Goal: Find specific page/section: Find specific page/section

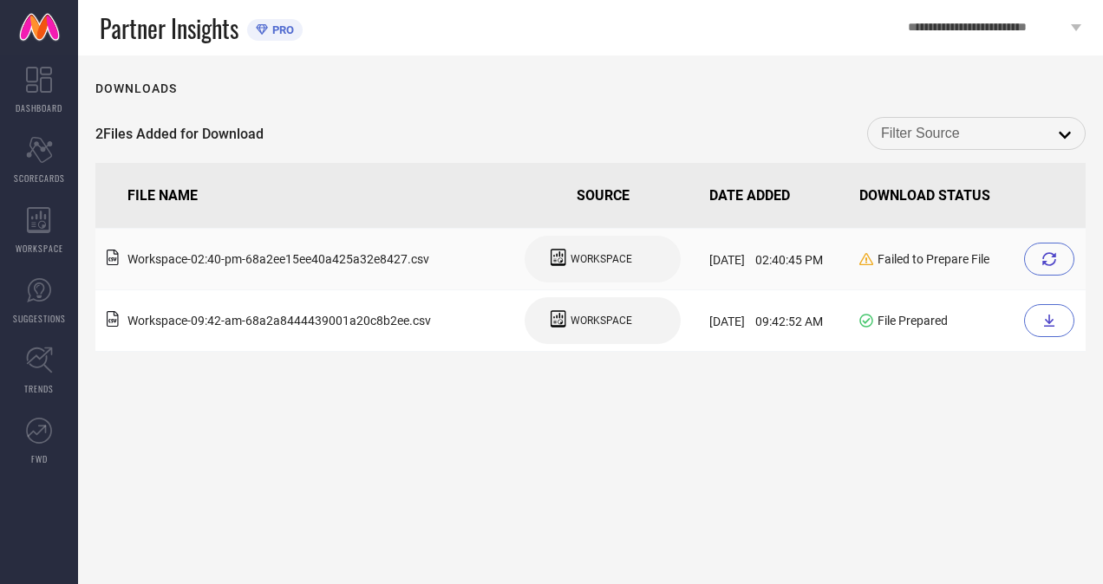
click at [1052, 246] on div at bounding box center [1049, 259] width 50 height 33
click at [1054, 260] on icon at bounding box center [1049, 259] width 14 height 14
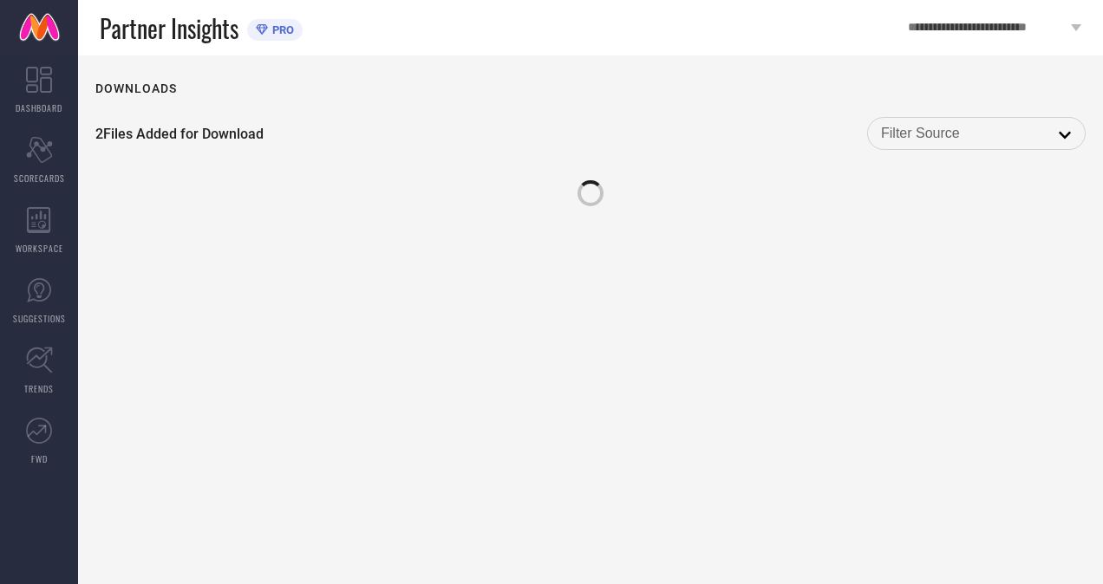
click at [1032, 262] on div "Downloads 2 Files Added for Download open" at bounding box center [590, 319] width 1025 height 529
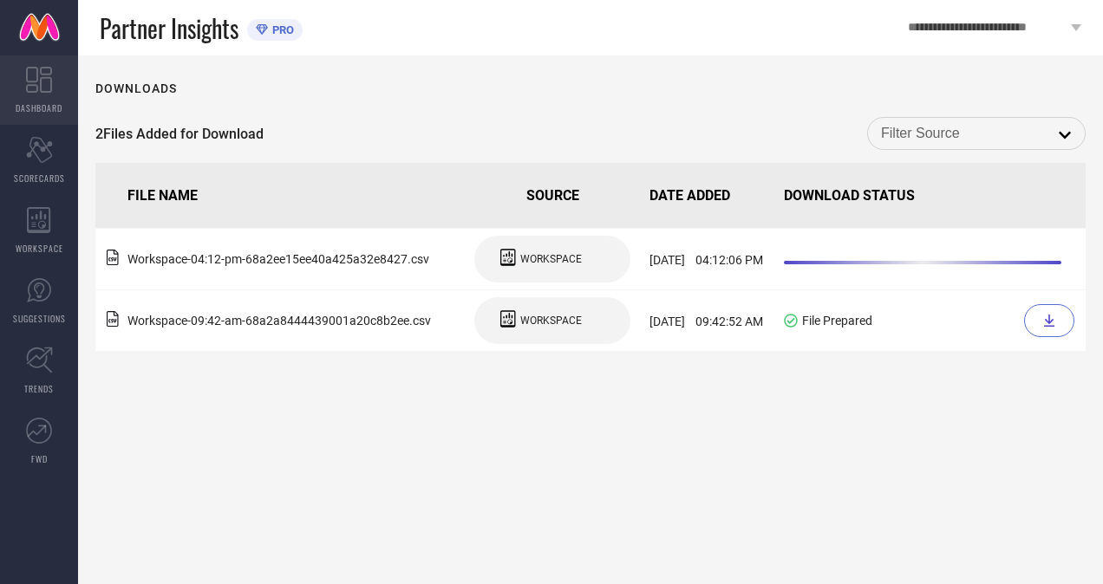
click at [40, 94] on link "DASHBOARD" at bounding box center [39, 89] width 78 height 69
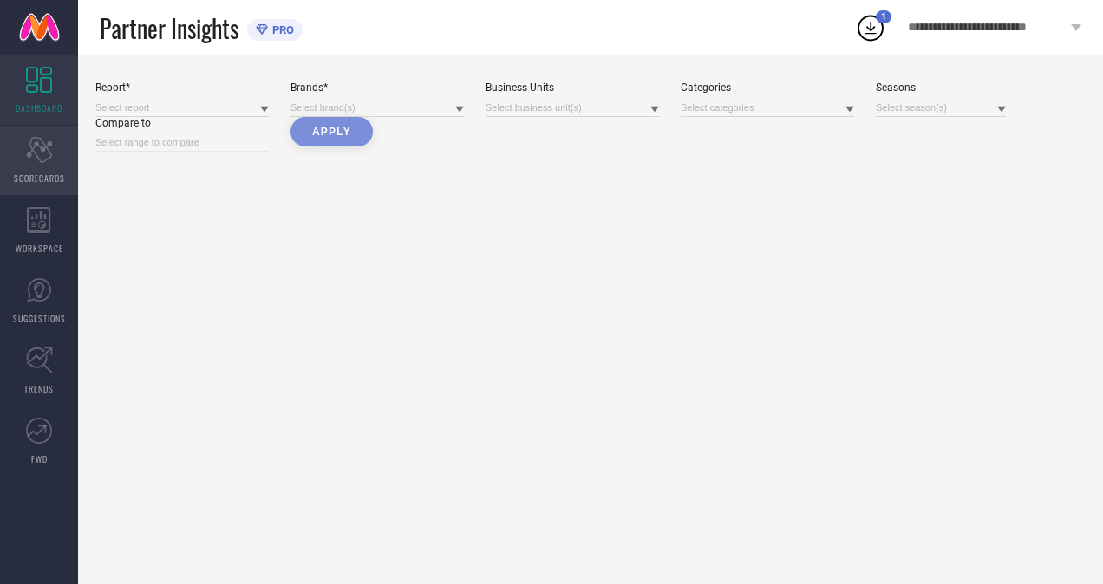
click at [39, 149] on icon "Scorecard" at bounding box center [39, 150] width 27 height 26
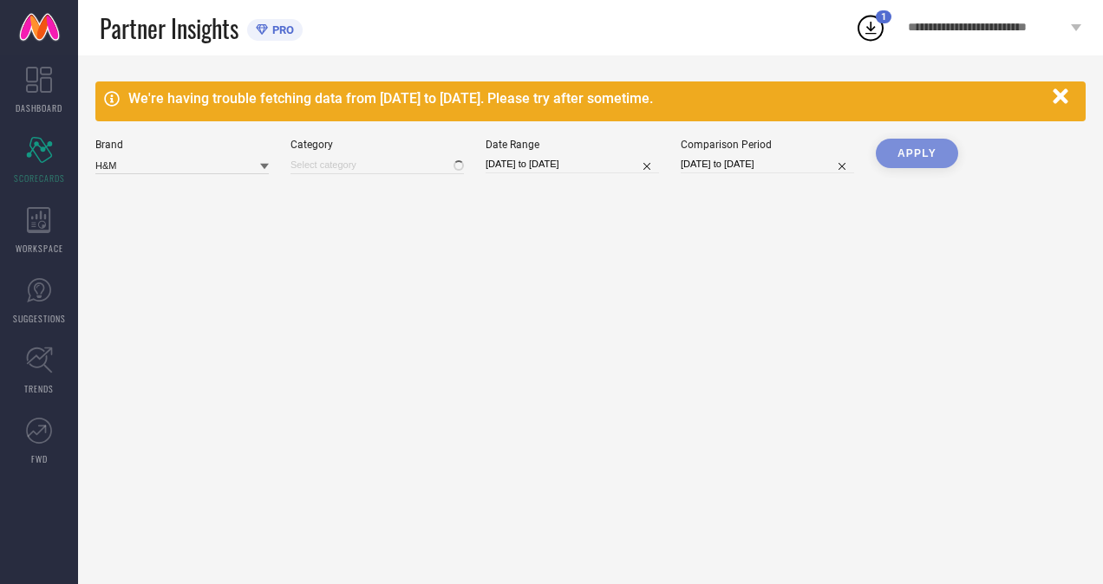
type input "All"
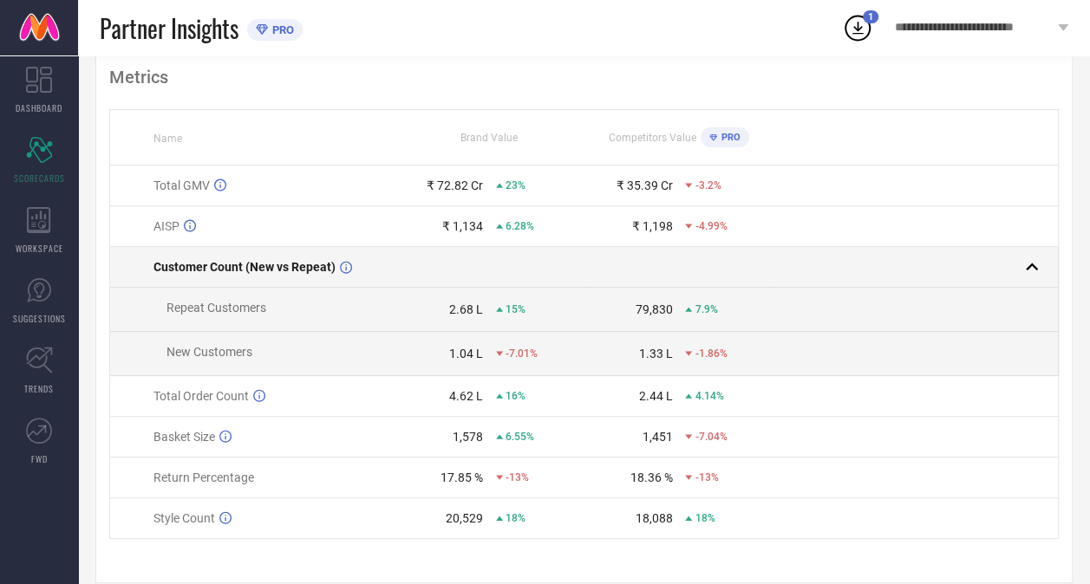
scroll to position [176, 0]
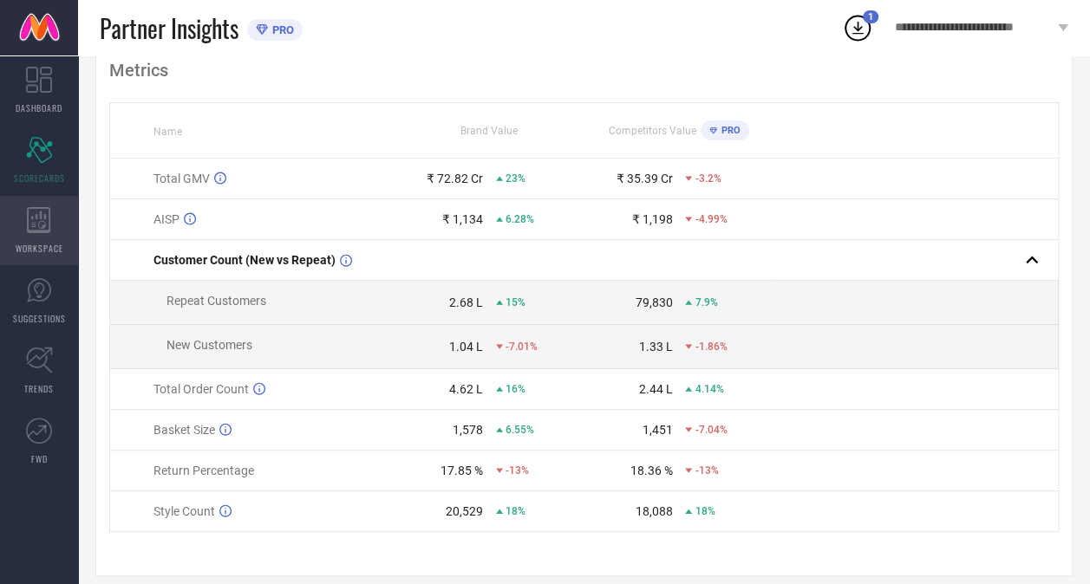
click at [36, 257] on div "WORKSPACE" at bounding box center [39, 230] width 78 height 69
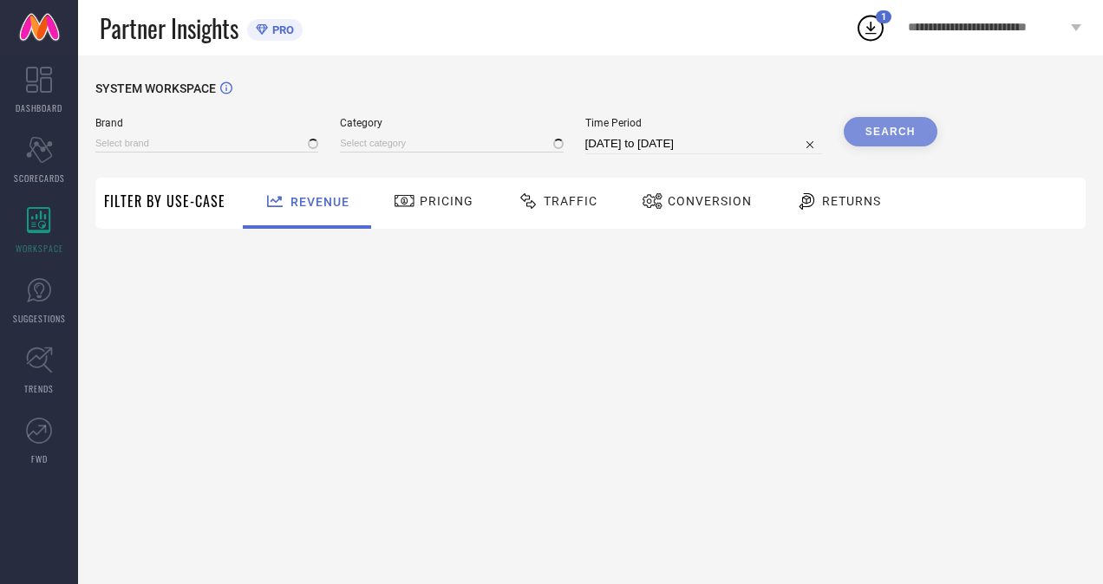
type input "H&M"
type input "All"
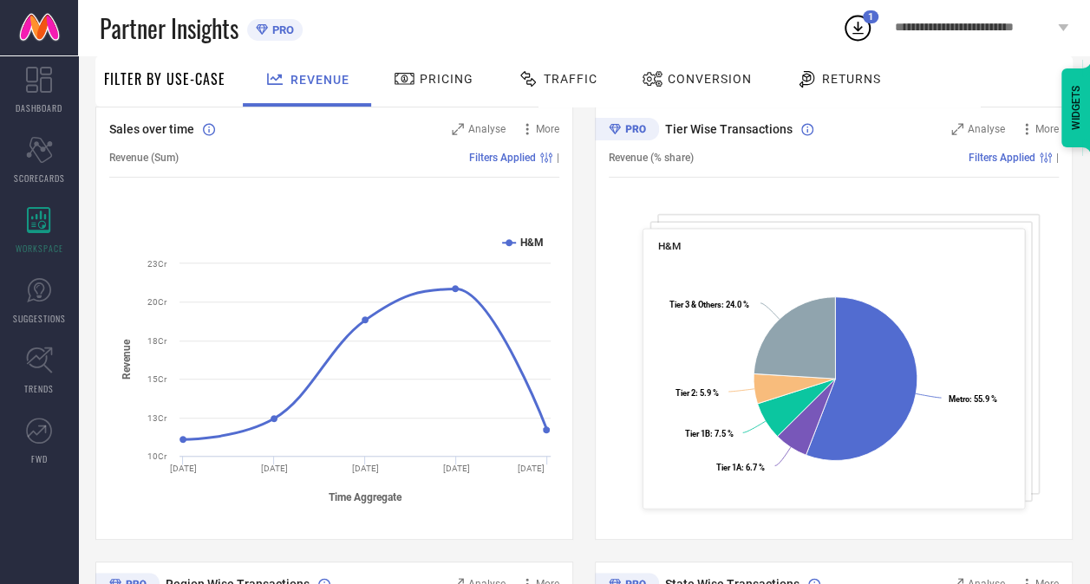
scroll to position [184, 0]
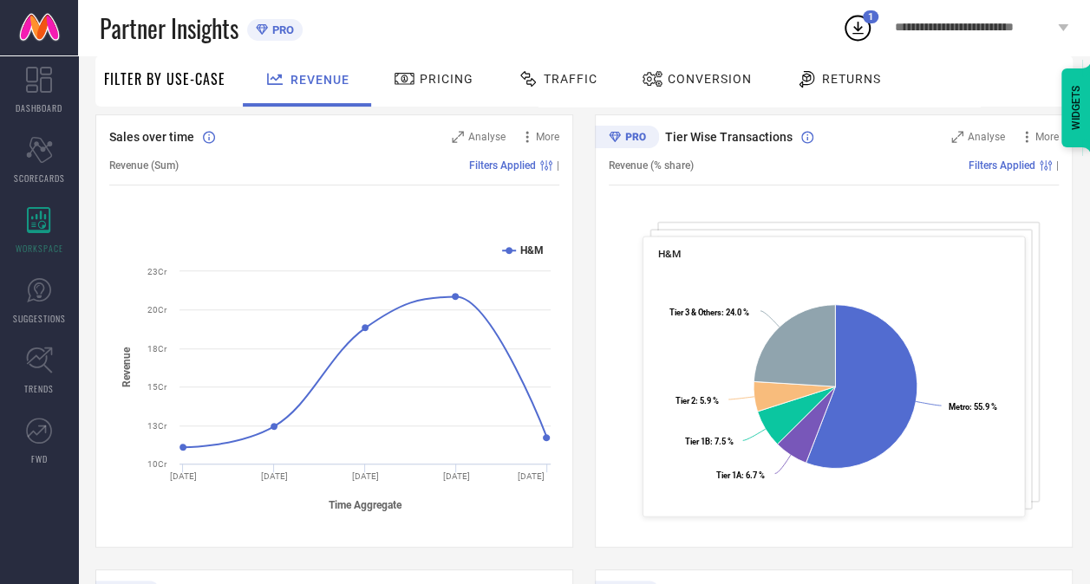
click at [428, 89] on div "Pricing" at bounding box center [433, 78] width 88 height 29
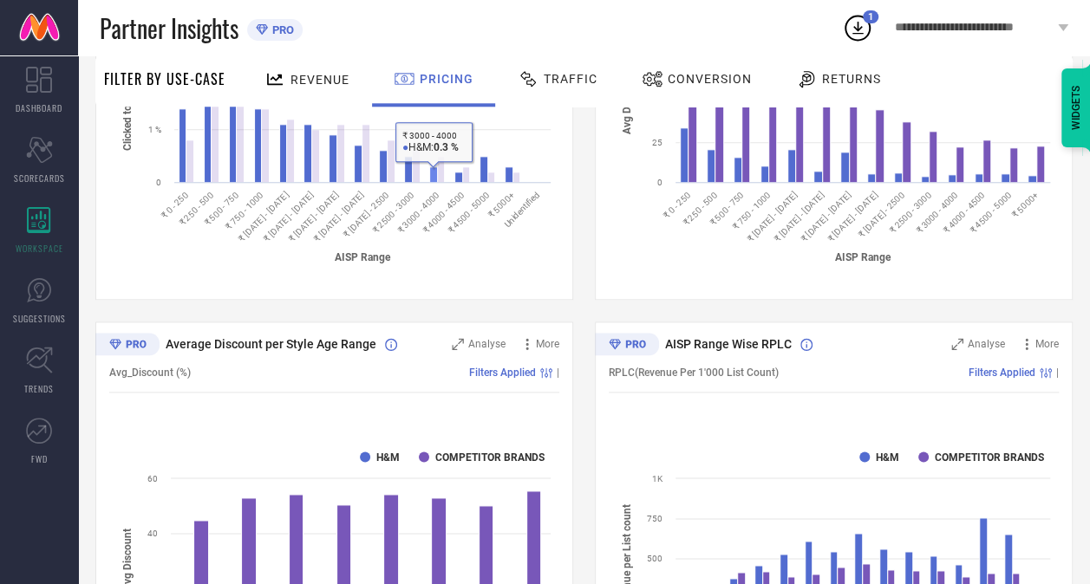
scroll to position [888, 0]
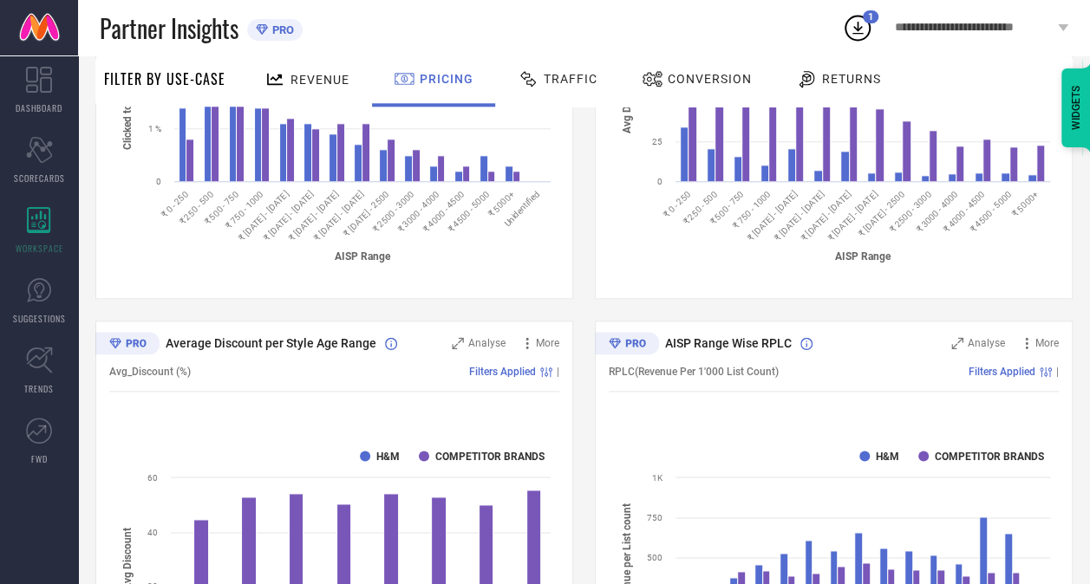
click at [824, 88] on div "Returns" at bounding box center [839, 78] width 94 height 29
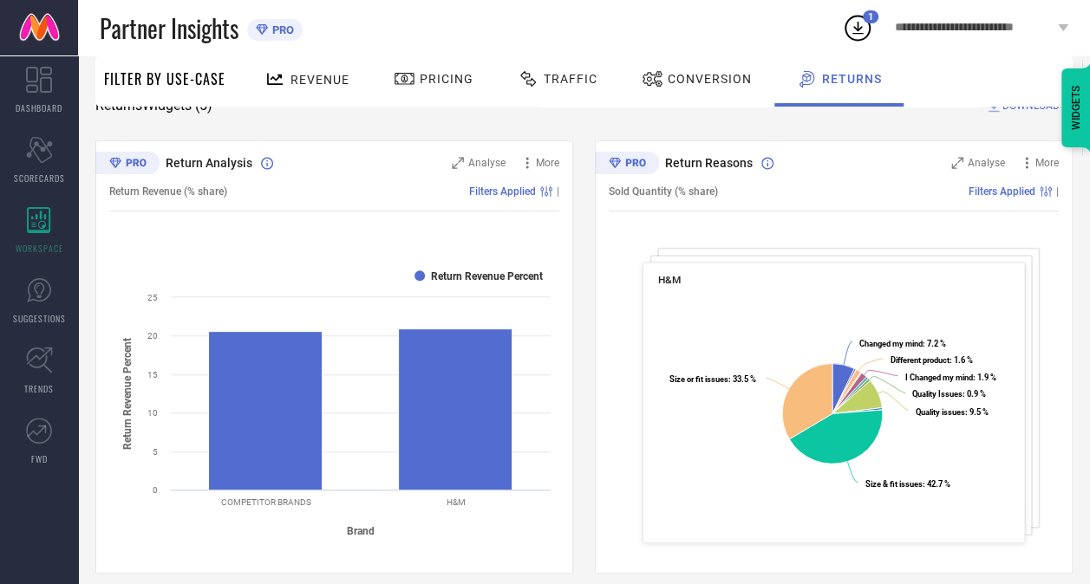
scroll to position [158, 0]
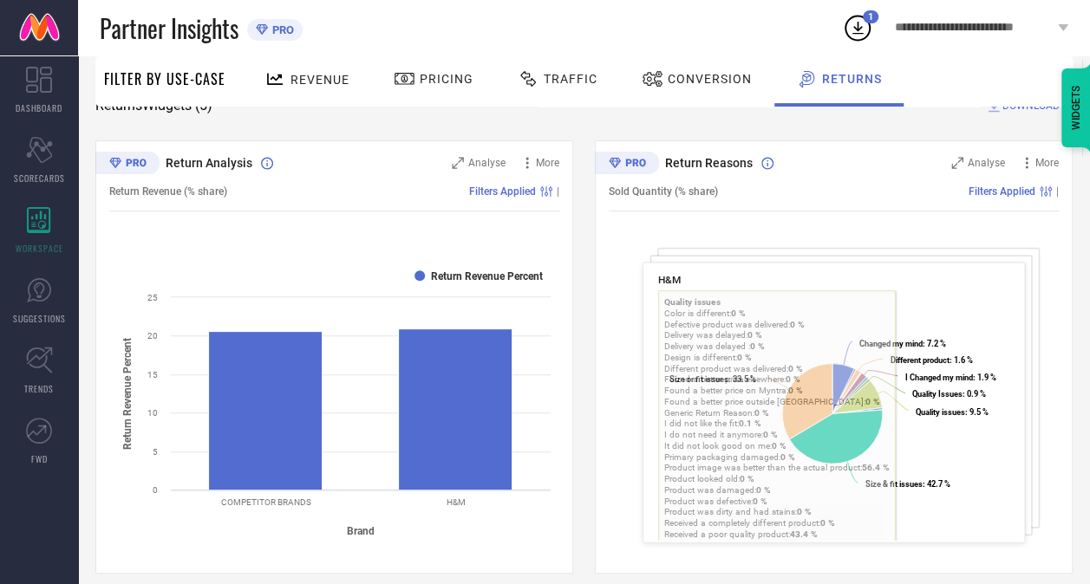
click at [846, 36] on icon at bounding box center [857, 27] width 31 height 31
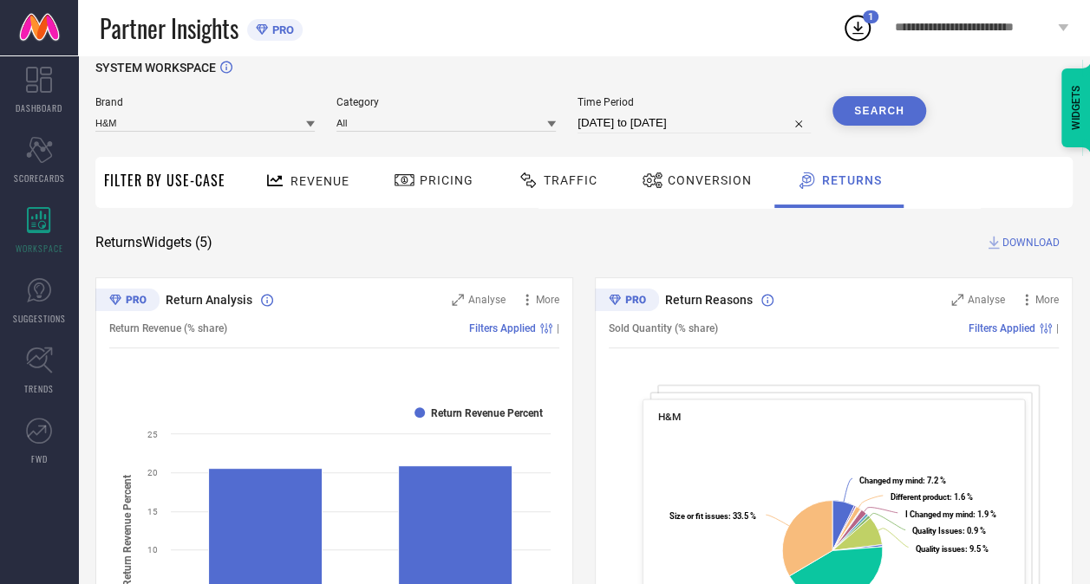
scroll to position [0, 0]
